Goal: Task Accomplishment & Management: Manage account settings

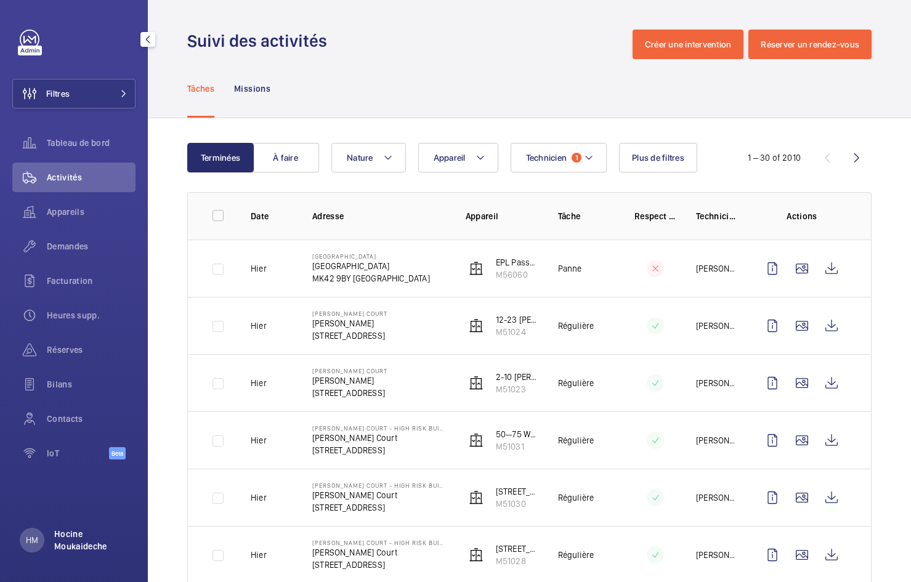
click at [101, 533] on p "Hocine Moukaideche" at bounding box center [91, 540] width 74 height 25
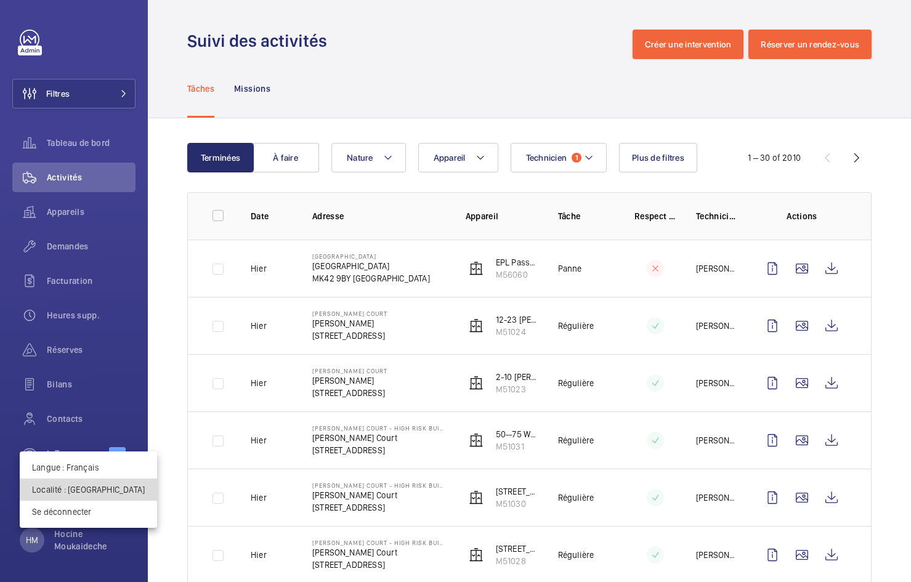
click at [92, 489] on p "Localité : Royaume-Uni" at bounding box center [88, 489] width 113 height 12
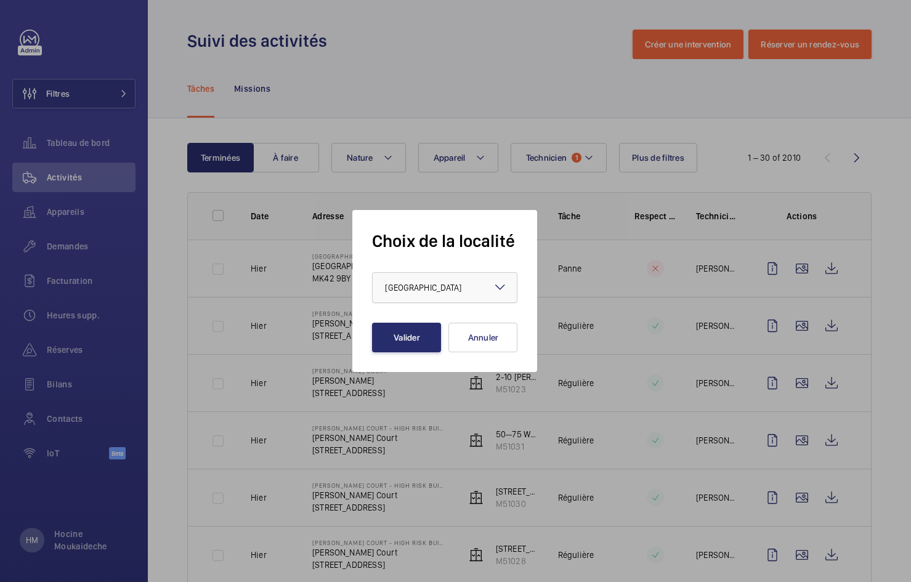
click at [435, 286] on span "Royaume-Uni" at bounding box center [423, 288] width 76 height 10
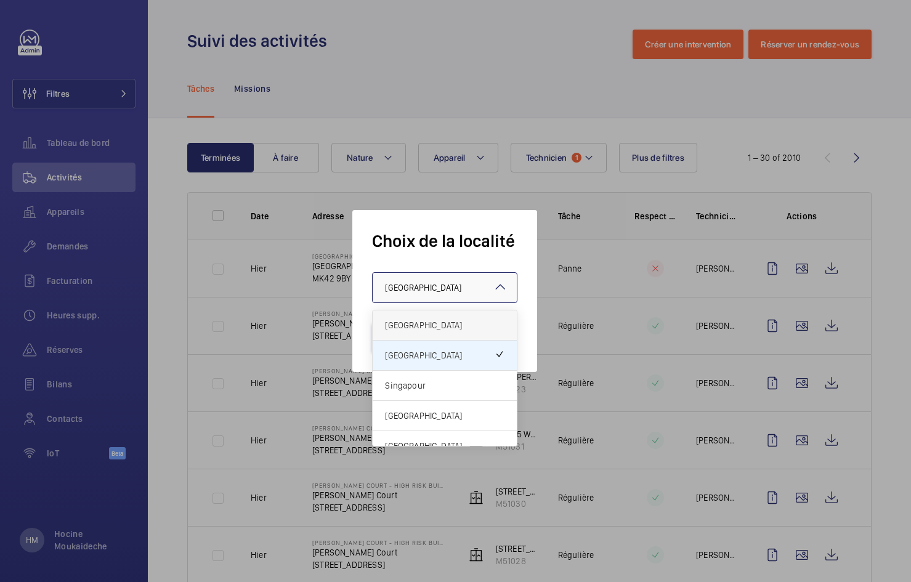
click at [429, 317] on div "[GEOGRAPHIC_DATA]" at bounding box center [445, 325] width 144 height 30
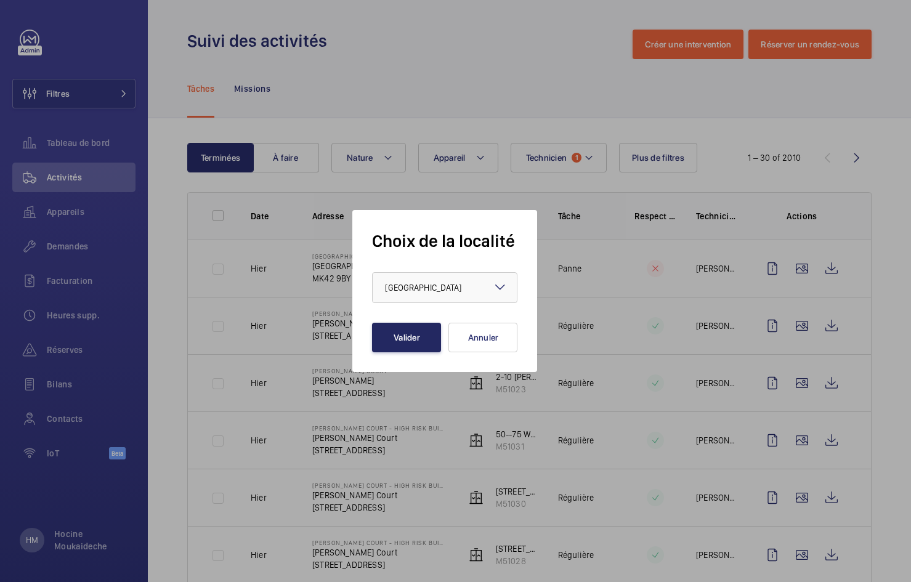
click at [408, 330] on button "Valider" at bounding box center [406, 338] width 69 height 30
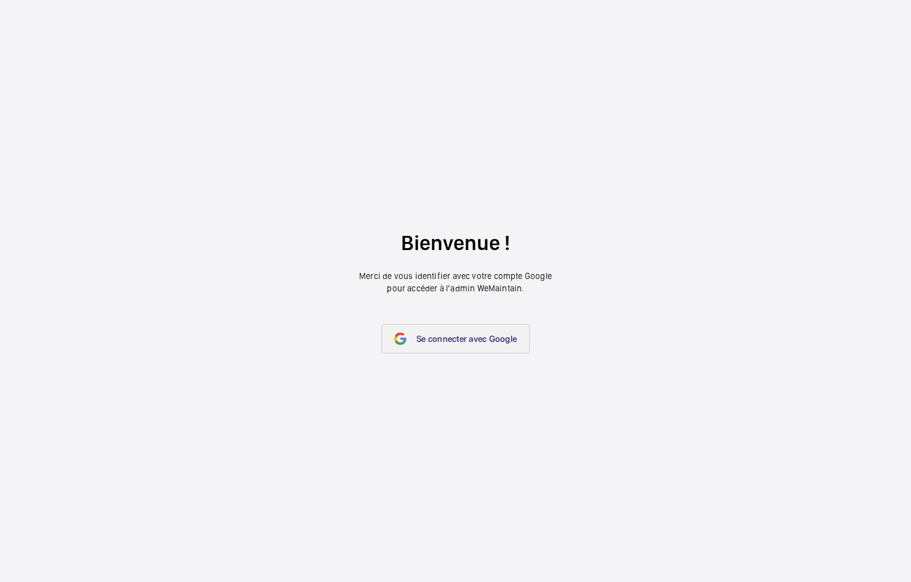
click at [447, 335] on span "Se connecter avec Google" at bounding box center [466, 339] width 100 height 10
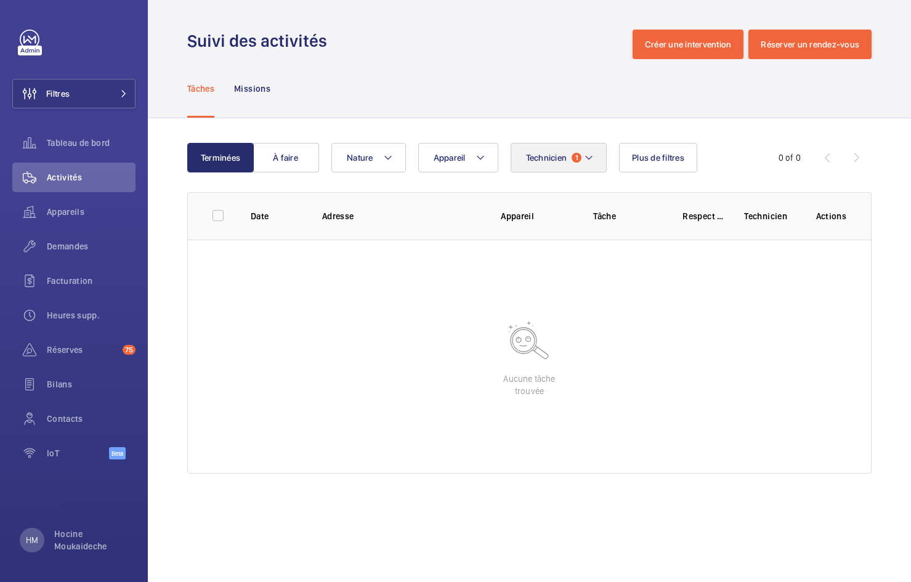
click at [589, 156] on mat-icon at bounding box center [589, 157] width 10 height 15
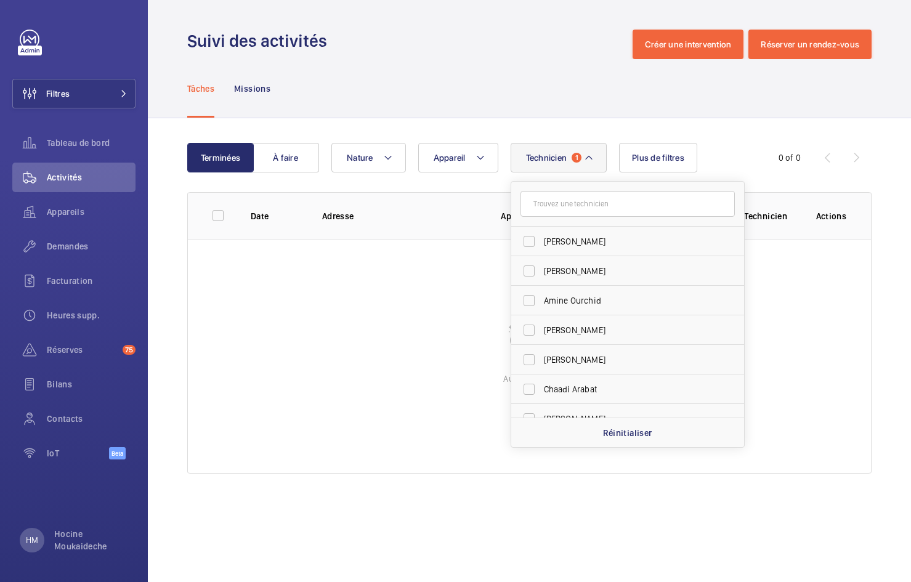
click at [556, 113] on div "Tâches Missions" at bounding box center [529, 88] width 684 height 59
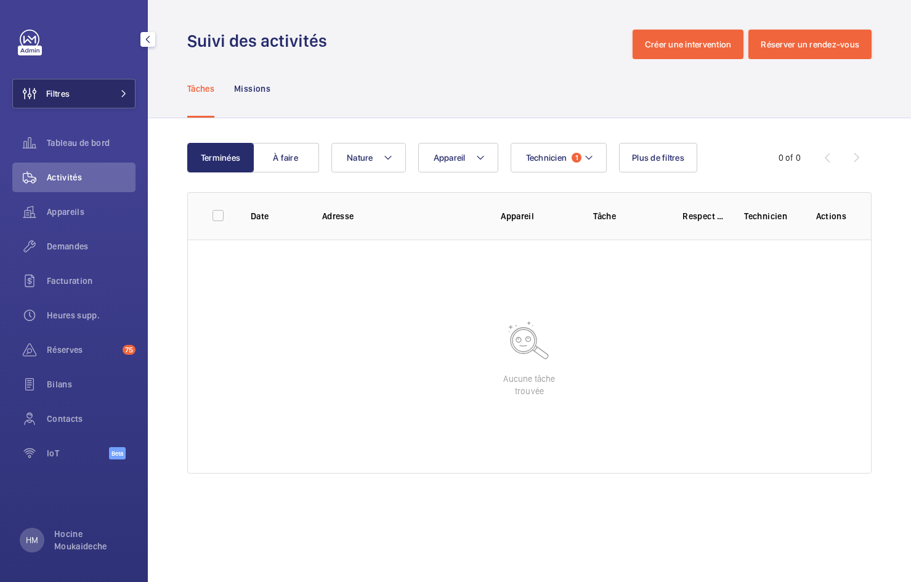
click at [91, 94] on button "Filtres" at bounding box center [73, 94] width 123 height 30
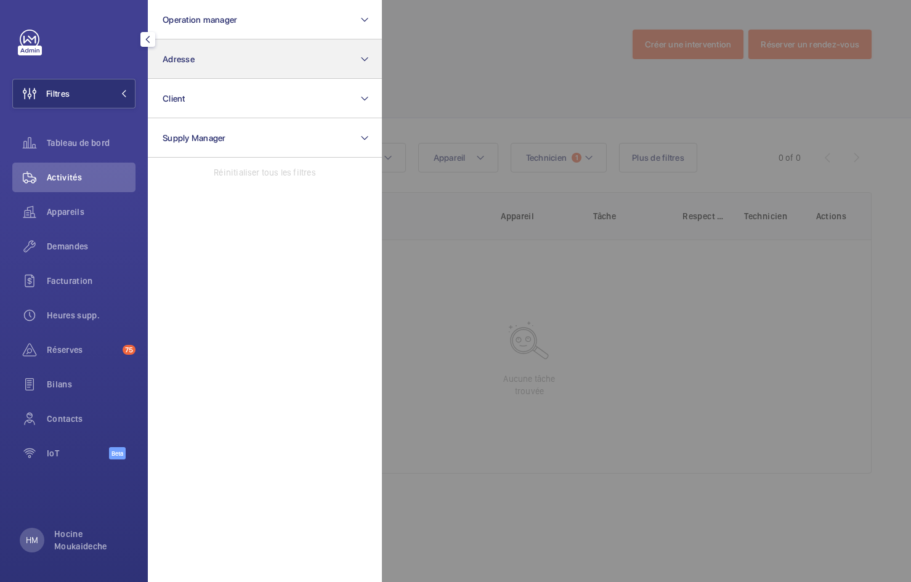
click at [241, 60] on button "Adresse" at bounding box center [265, 58] width 234 height 39
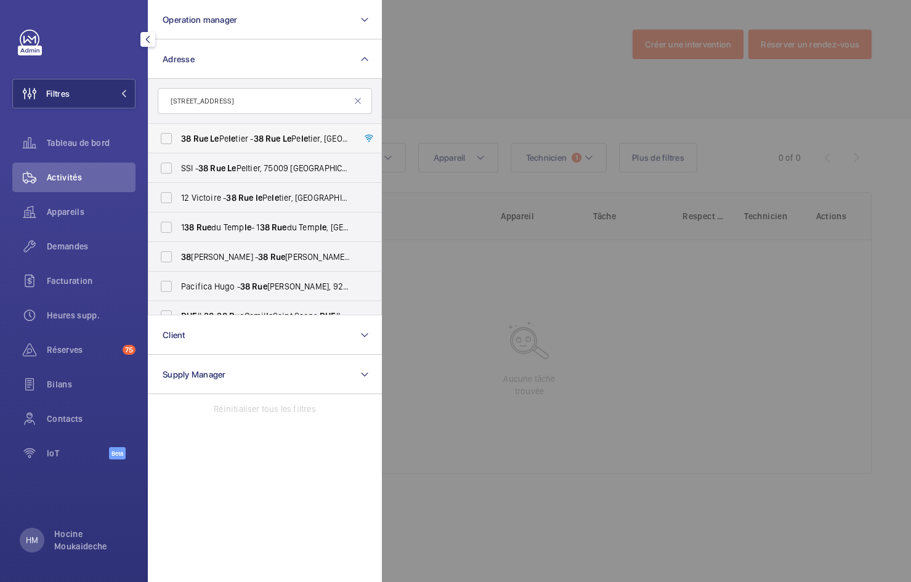
type input "[STREET_ADDRESS]"
click at [235, 137] on span "le" at bounding box center [231, 139] width 7 height 10
click at [179, 137] on input "[STREET_ADDRESS] le tier - [STREET_ADDRESS]" at bounding box center [166, 138] width 25 height 25
checkbox input "true"
click at [472, 60] on div at bounding box center [837, 291] width 911 height 582
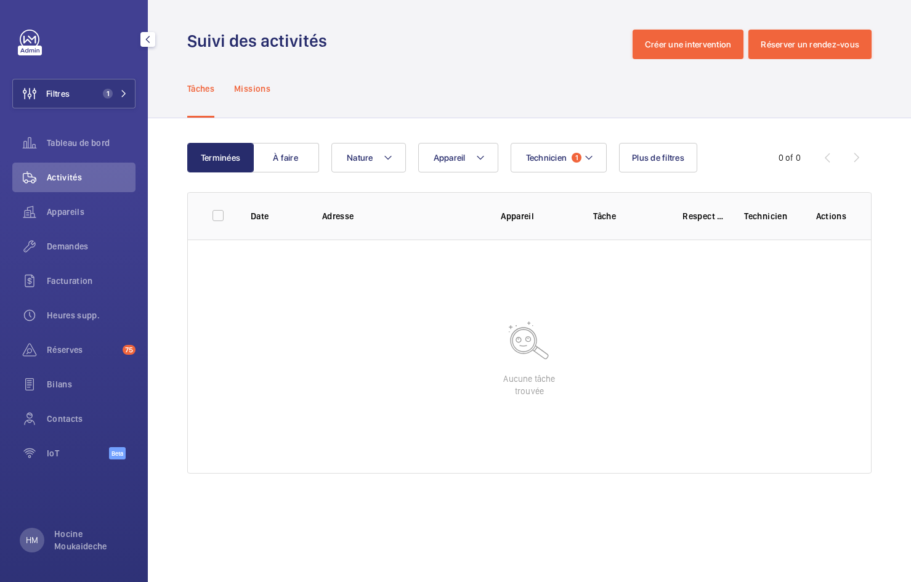
click at [259, 88] on p "Missions" at bounding box center [252, 89] width 36 height 12
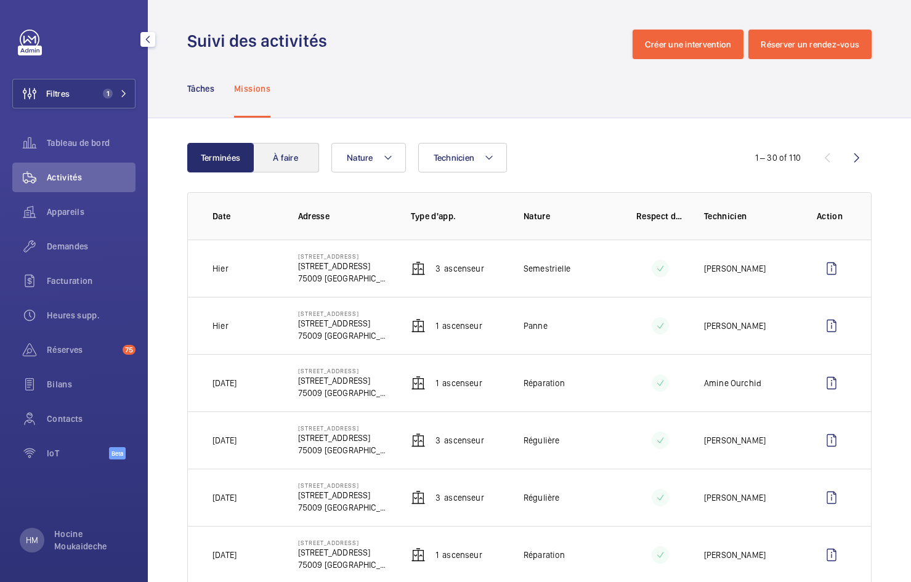
click at [279, 163] on button "À faire" at bounding box center [286, 158] width 67 height 30
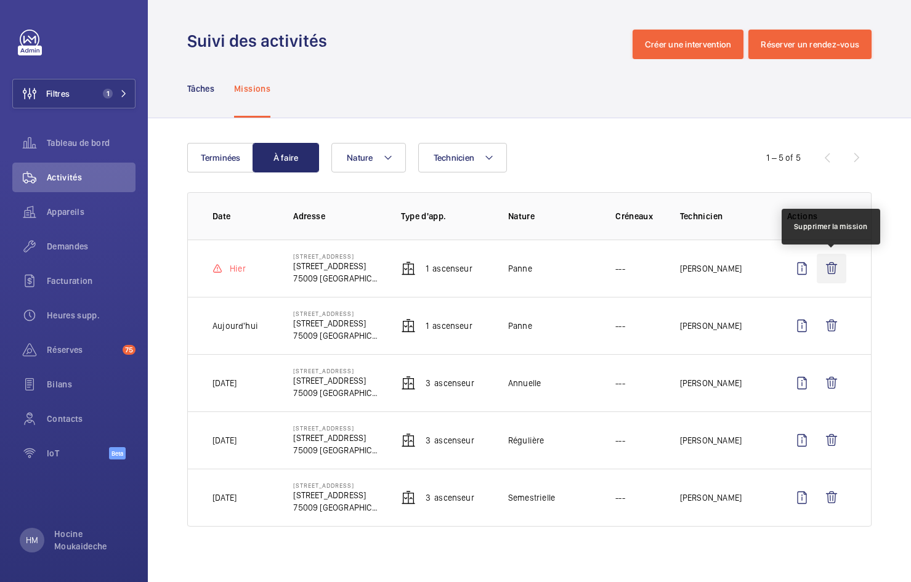
click at [831, 267] on wm-front-icon-button at bounding box center [832, 269] width 30 height 30
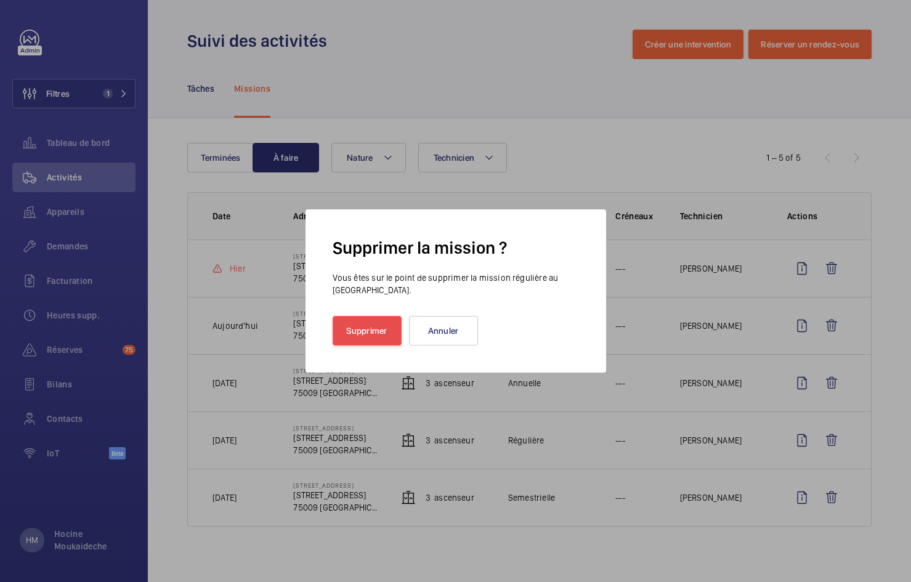
click at [383, 326] on button "Supprimer" at bounding box center [367, 331] width 69 height 30
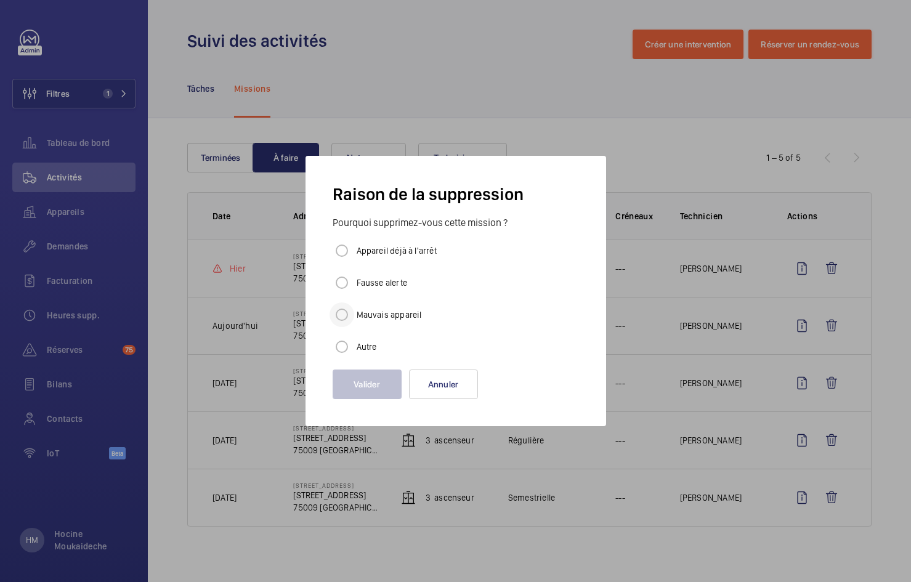
click at [355, 312] on div at bounding box center [342, 315] width 30 height 30
radio input "true"
click at [362, 386] on button "Valider" at bounding box center [367, 385] width 69 height 30
